Goal: Information Seeking & Learning: Check status

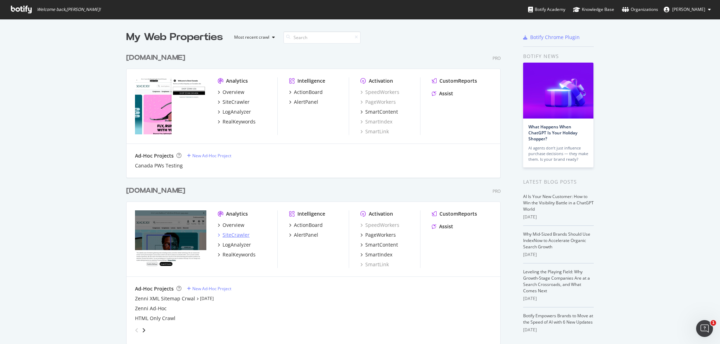
click at [230, 232] on div "SiteCrawler" at bounding box center [235, 234] width 27 height 7
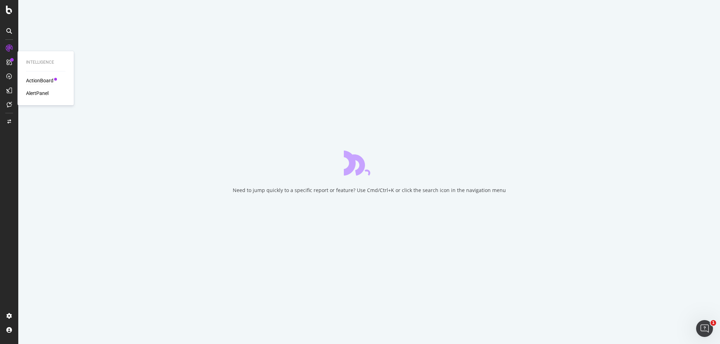
click at [38, 81] on div "ActionBoard" at bounding box center [39, 80] width 27 height 7
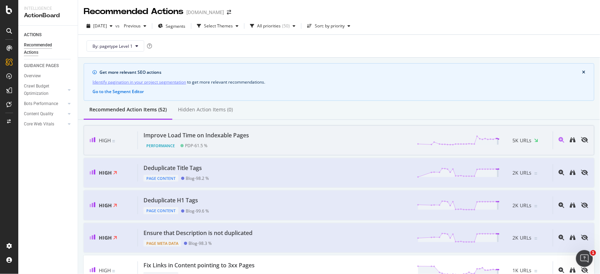
click at [223, 139] on div "Improve Load Time on Indexable Pages" at bounding box center [195, 135] width 105 height 8
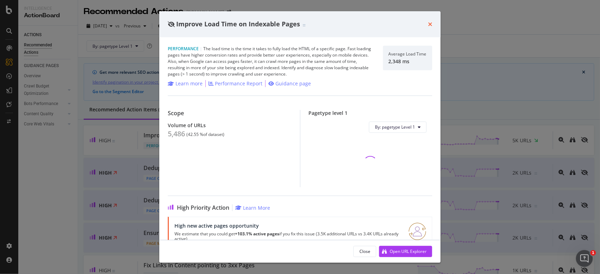
drag, startPoint x: 432, startPoint y: 25, endPoint x: 427, endPoint y: 25, distance: 4.2
click at [432, 25] on icon "times" at bounding box center [430, 24] width 4 height 6
click at [427, 25] on div "[DATE] vs Previous Segments Select Themes All priorities ( 50 ) Sort: by priori…" at bounding box center [339, 27] width 522 height 14
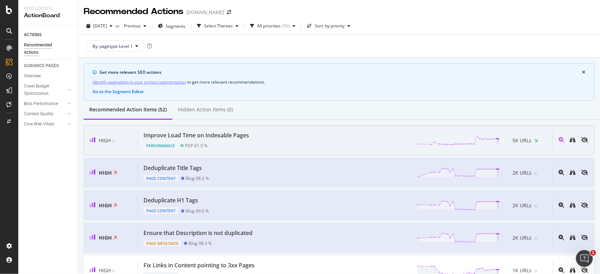
click at [288, 153] on div "High Improve Load Time on Indexable Pages Performance PDP - 61.5 % 5K URLs" at bounding box center [339, 140] width 510 height 30
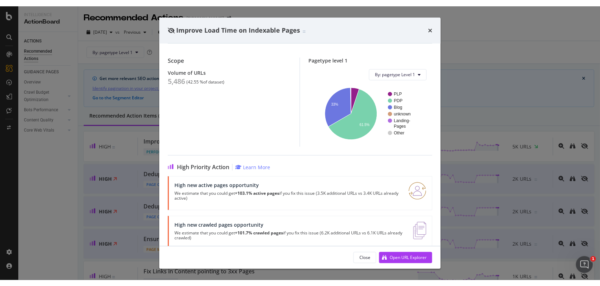
scroll to position [71, 0]
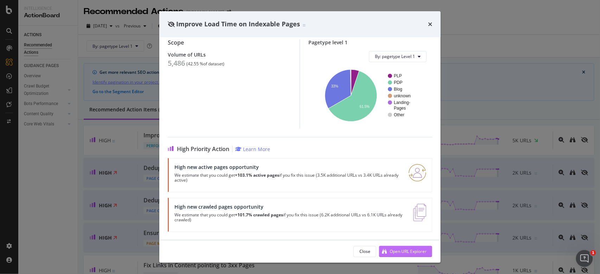
click at [401, 251] on div "Open URL Explorer" at bounding box center [407, 252] width 37 height 6
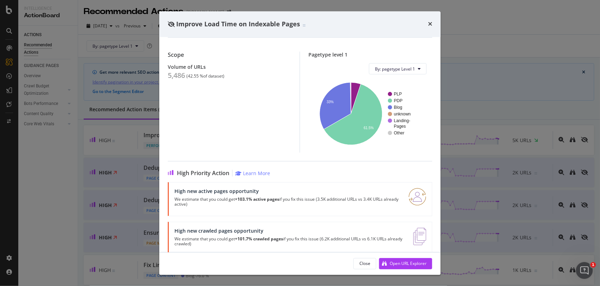
scroll to position [70, 0]
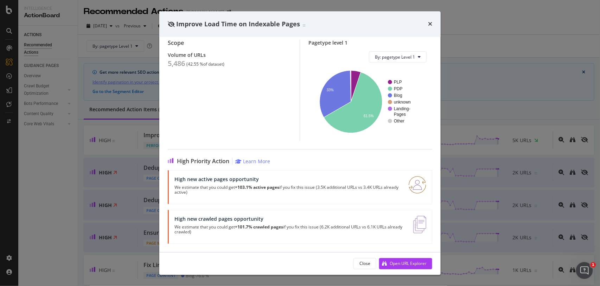
click at [428, 24] on icon "times" at bounding box center [430, 24] width 4 height 6
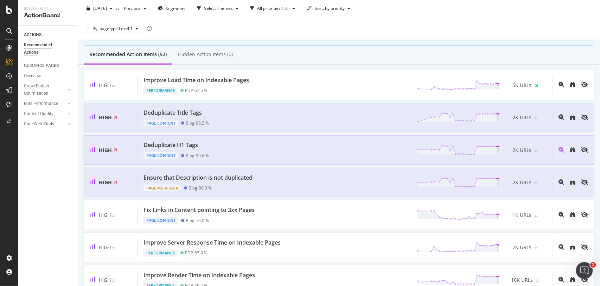
scroll to position [68, 0]
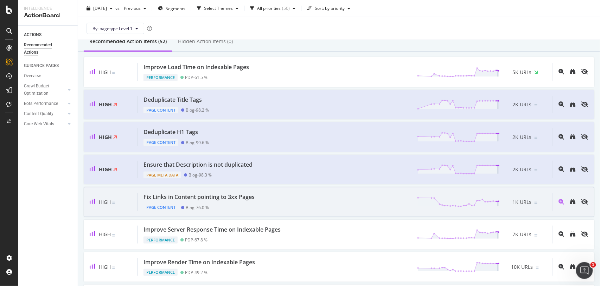
click at [230, 204] on div "Page Content Blog - 76.0 %" at bounding box center [200, 206] width 114 height 10
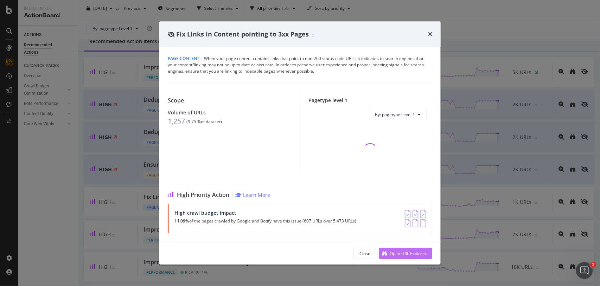
click at [387, 252] on div "Open URL Explorer" at bounding box center [402, 254] width 47 height 11
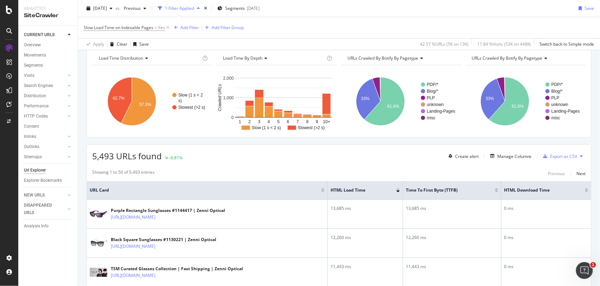
scroll to position [35, 0]
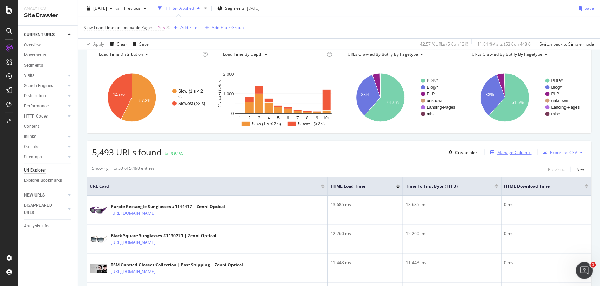
click at [511, 151] on div "Manage Columns" at bounding box center [514, 153] width 34 height 6
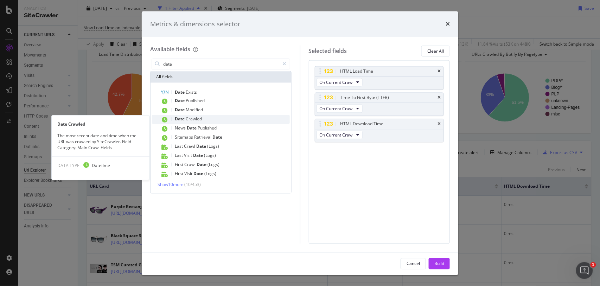
type input "date"
click at [189, 118] on span "Crawled" at bounding box center [194, 119] width 16 height 6
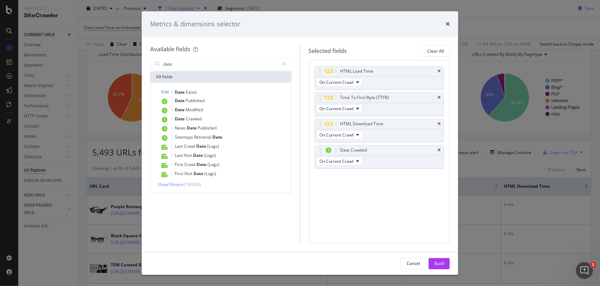
click at [438, 261] on div "Build" at bounding box center [439, 264] width 10 height 6
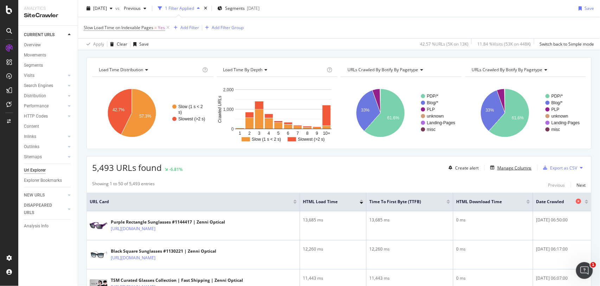
scroll to position [20, 0]
click at [184, 30] on div "Add Filter" at bounding box center [189, 28] width 19 height 6
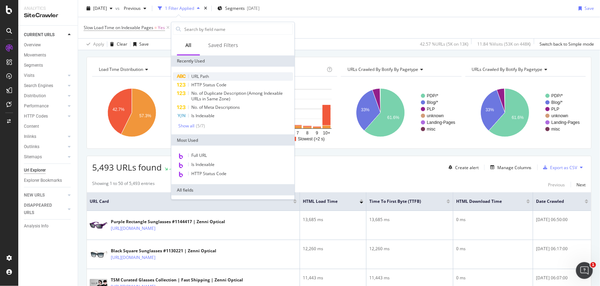
click at [208, 78] on span "URL Path" at bounding box center [200, 76] width 18 height 6
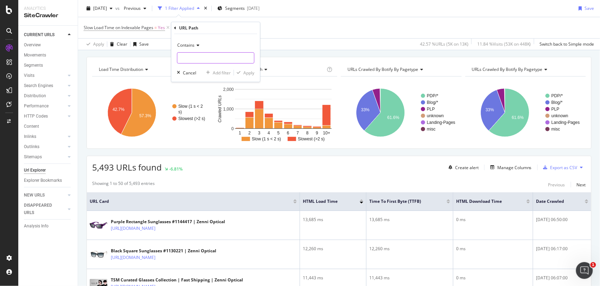
click at [193, 57] on input "text" at bounding box center [215, 57] width 77 height 11
type input "/p/"
click at [250, 73] on div "Apply" at bounding box center [248, 73] width 11 height 6
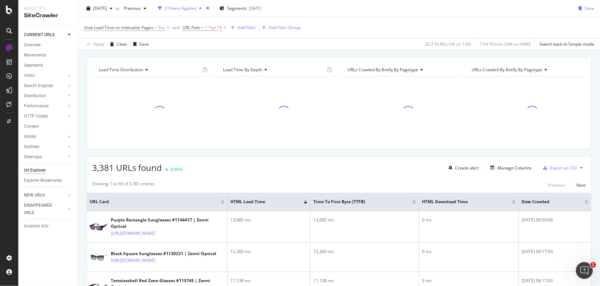
scroll to position [20, 0]
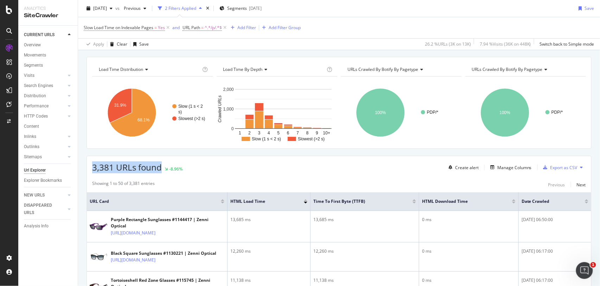
drag, startPoint x: 91, startPoint y: 168, endPoint x: 160, endPoint y: 167, distance: 69.6
click at [160, 167] on div "3,381 URLs found -8.96% Create alert Manage Columns Export as CSV" at bounding box center [339, 164] width 504 height 17
copy span "3,381 URLs found"
click at [319, 172] on div "3,381 URLs found -8.96% Create alert Manage Columns Export as CSV" at bounding box center [339, 164] width 504 height 17
click at [586, 7] on div "Save" at bounding box center [589, 8] width 9 height 6
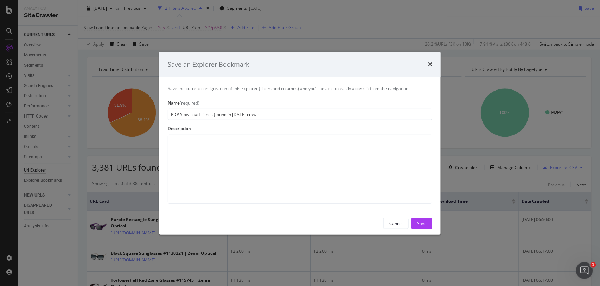
type input "PDP Slow Load Times (found in 8.22.25 crawl)"
click at [288, 153] on textarea "modal" at bounding box center [300, 169] width 264 height 69
click at [414, 221] on button "Save" at bounding box center [421, 223] width 21 height 11
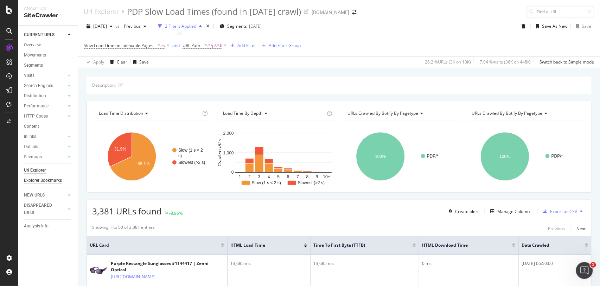
click at [33, 180] on div "Explorer Bookmarks" at bounding box center [43, 180] width 38 height 7
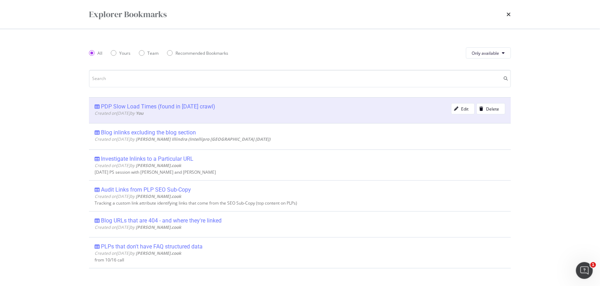
drag, startPoint x: 160, startPoint y: 106, endPoint x: 135, endPoint y: 2, distance: 106.7
click at [160, 106] on div "PDP Slow Load Times (found in 8.22.25 crawl)" at bounding box center [158, 106] width 114 height 7
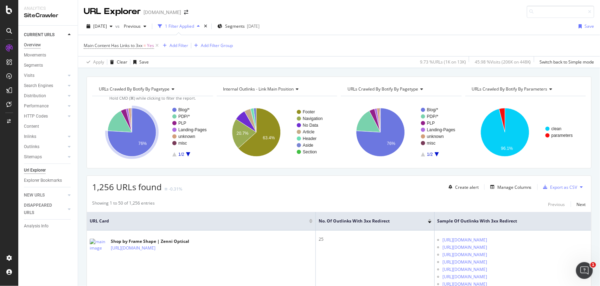
click at [33, 45] on div "Overview" at bounding box center [32, 44] width 17 height 7
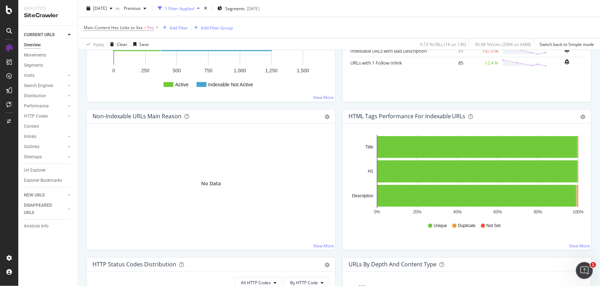
scroll to position [178, 0]
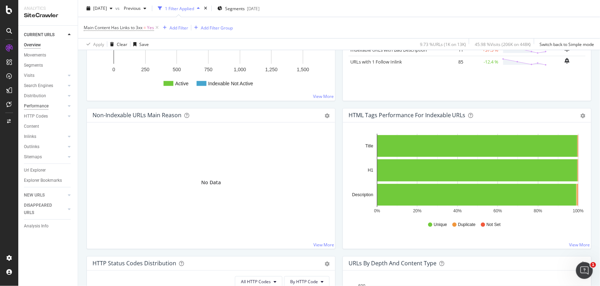
click at [44, 104] on div "Performance" at bounding box center [36, 106] width 25 height 7
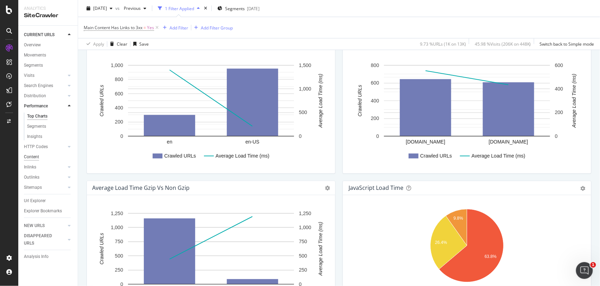
scroll to position [414, 0]
click at [34, 137] on div "Insights" at bounding box center [34, 136] width 15 height 7
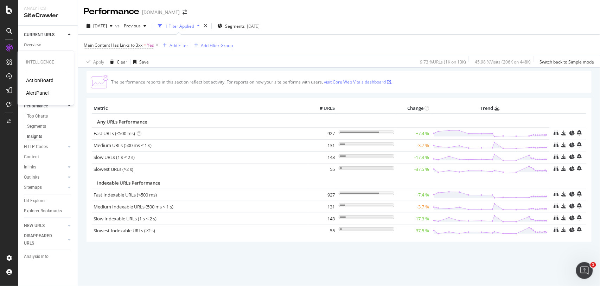
click at [40, 93] on div "AlertPanel" at bounding box center [37, 93] width 22 height 7
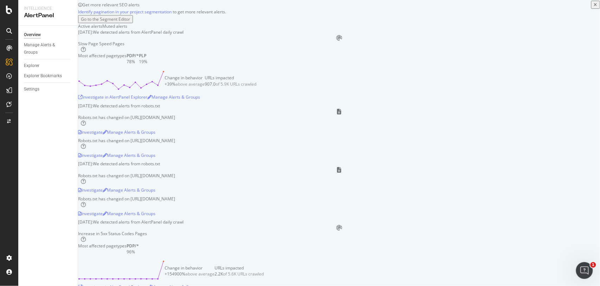
scroll to position [40, 0]
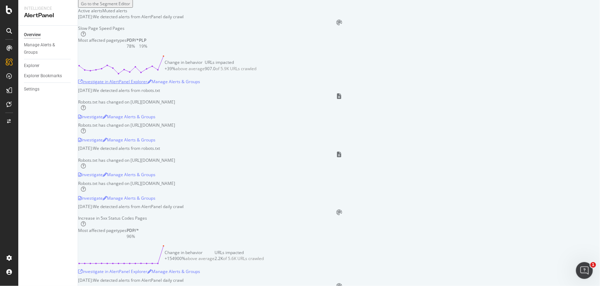
click at [139, 85] on div "Investigate in AlertPanel Explorer" at bounding box center [112, 82] width 69 height 6
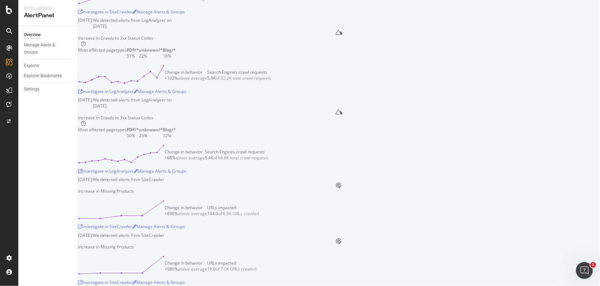
scroll to position [555, 0]
click at [33, 83] on div "ActionBoard" at bounding box center [39, 80] width 27 height 7
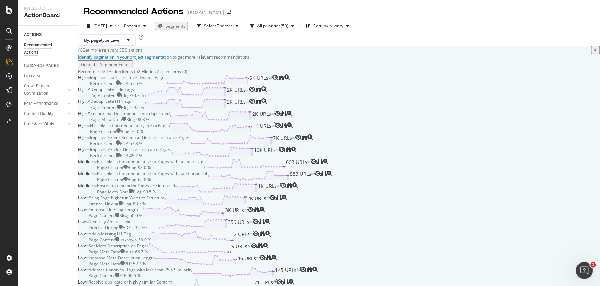
scroll to position [849, 0]
